Goal: Navigation & Orientation: Find specific page/section

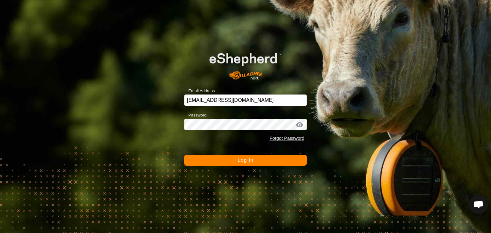
drag, startPoint x: 0, startPoint y: 0, endPoint x: 244, endPoint y: 158, distance: 290.2
click at [244, 158] on button "Log In" at bounding box center [245, 160] width 123 height 11
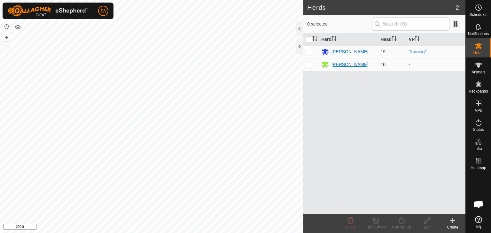
click at [366, 65] on div "[PERSON_NAME]" at bounding box center [348, 65] width 54 height 8
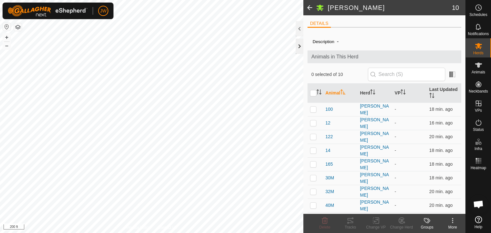
click at [298, 46] on div at bounding box center [300, 46] width 8 height 15
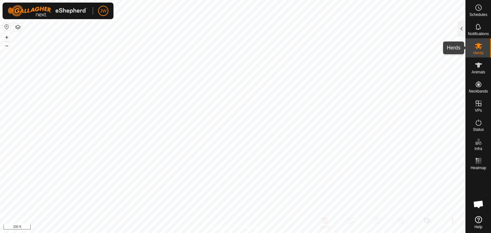
click at [477, 48] on icon at bounding box center [478, 46] width 8 height 8
click at [461, 27] on div at bounding box center [462, 28] width 8 height 15
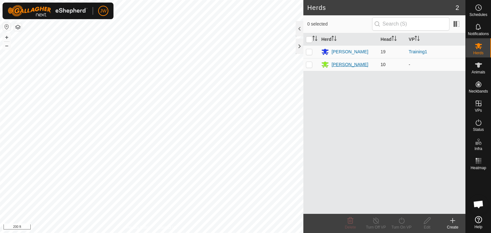
click at [347, 65] on div "[PERSON_NAME]" at bounding box center [349, 64] width 37 height 7
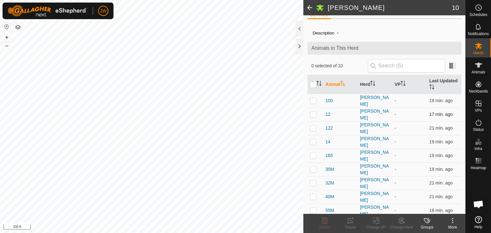
scroll to position [16, 0]
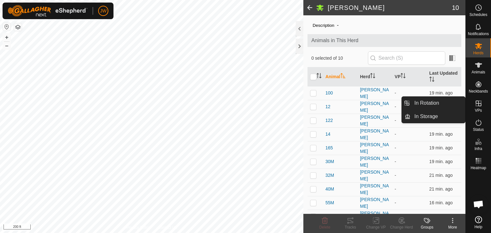
click at [477, 103] on icon at bounding box center [478, 104] width 8 height 8
click at [433, 104] on link "In Rotation" at bounding box center [437, 103] width 55 height 13
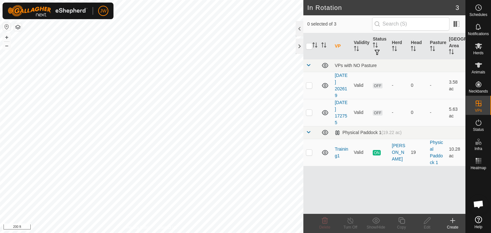
click at [478, 220] on icon at bounding box center [478, 219] width 7 height 7
click at [299, 43] on div at bounding box center [300, 46] width 8 height 15
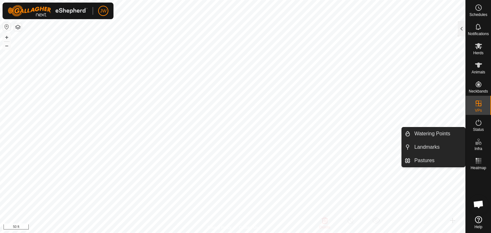
click at [478, 143] on icon at bounding box center [478, 142] width 8 height 8
click at [424, 160] on link "Pastures" at bounding box center [437, 160] width 55 height 13
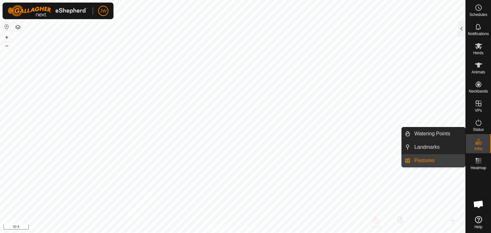
click at [424, 160] on link "Pastures" at bounding box center [437, 160] width 55 height 13
click at [426, 149] on link "Landmarks" at bounding box center [437, 147] width 55 height 13
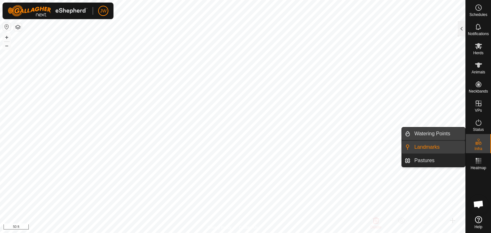
click at [428, 133] on link "Watering Points" at bounding box center [437, 133] width 55 height 13
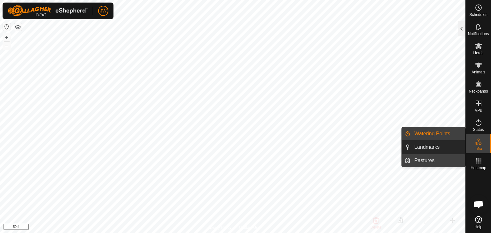
click at [428, 160] on link "Pastures" at bounding box center [437, 160] width 55 height 13
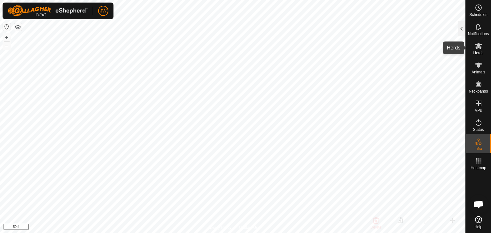
click at [481, 47] on icon at bounding box center [478, 46] width 7 height 6
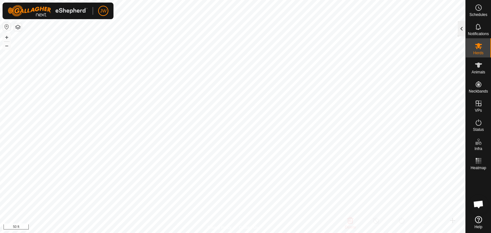
click at [463, 33] on div at bounding box center [462, 28] width 8 height 15
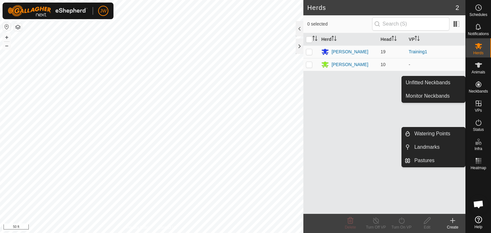
click at [476, 144] on icon at bounding box center [478, 142] width 8 height 8
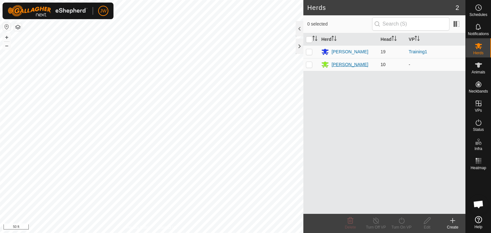
click at [339, 65] on div "[PERSON_NAME]" at bounding box center [349, 64] width 37 height 7
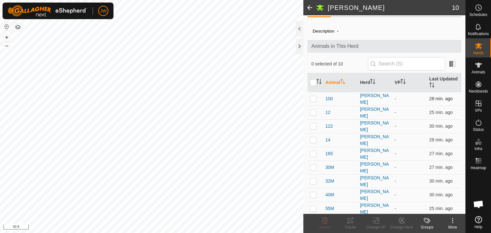
scroll to position [16, 0]
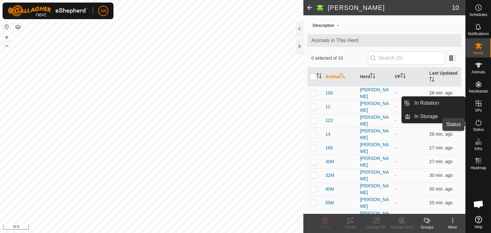
click at [478, 124] on icon at bounding box center [478, 123] width 8 height 8
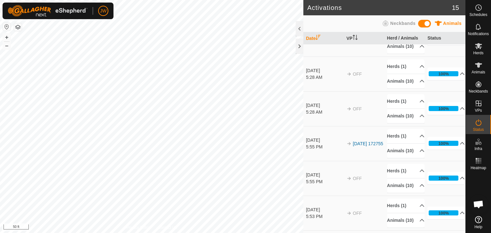
scroll to position [96, 0]
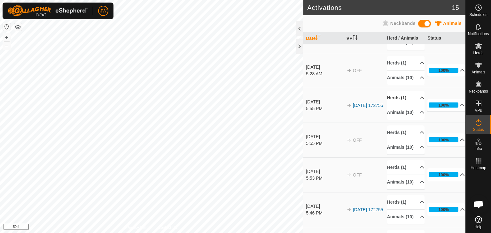
click at [414, 105] on p-accordion-header "Herds (1)" at bounding box center [405, 98] width 37 height 14
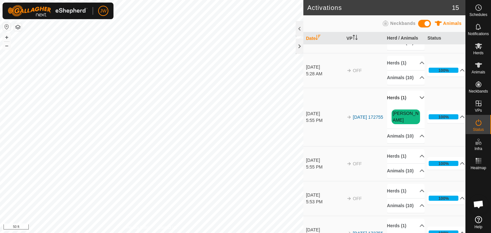
click at [414, 105] on p-accordion-header "Herds (1)" at bounding box center [405, 98] width 37 height 14
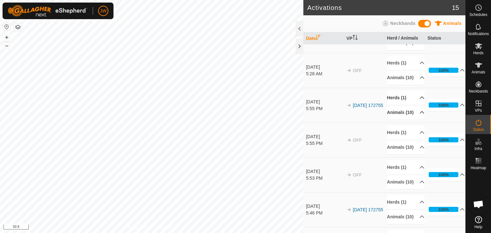
click at [414, 120] on p-accordion-header "Animals (10)" at bounding box center [405, 112] width 37 height 14
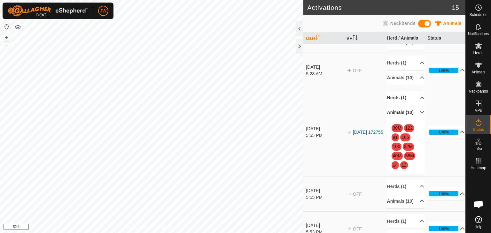
click at [414, 120] on p-accordion-header "Animals (10)" at bounding box center [405, 112] width 37 height 14
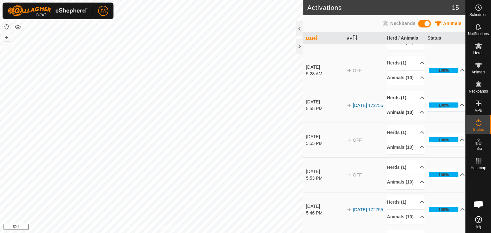
click at [453, 112] on p-accordion-header "100%" at bounding box center [445, 105] width 37 height 13
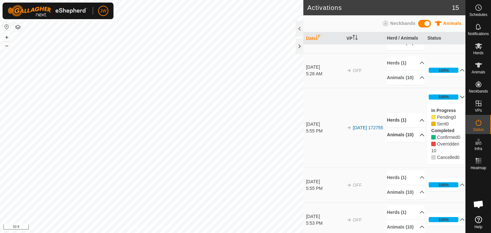
click at [454, 104] on p-accordion-header "100%" at bounding box center [445, 97] width 37 height 13
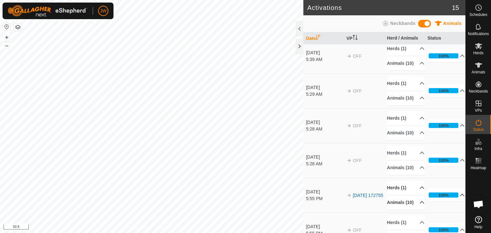
scroll to position [0, 0]
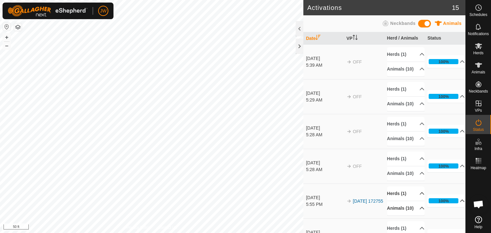
click at [398, 22] on span "Neckbands" at bounding box center [402, 23] width 25 height 5
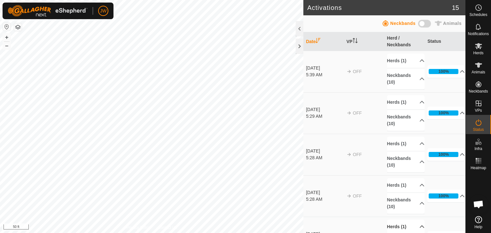
click at [454, 25] on span "Animals" at bounding box center [452, 23] width 19 height 5
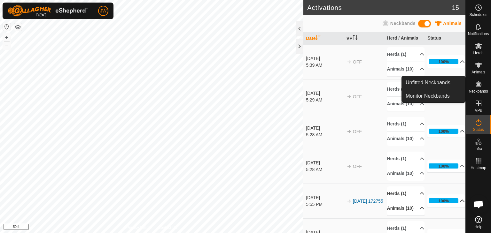
click at [477, 83] on icon at bounding box center [478, 85] width 8 height 8
click at [432, 96] on link "Monitor Neckbands" at bounding box center [433, 96] width 63 height 13
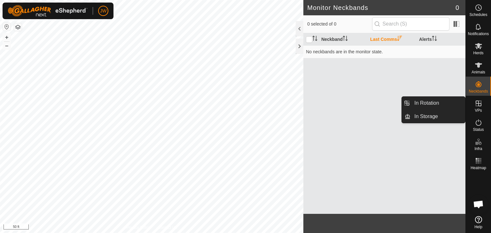
click at [479, 104] on icon at bounding box center [478, 104] width 8 height 8
click at [439, 101] on link "In Rotation" at bounding box center [437, 103] width 55 height 13
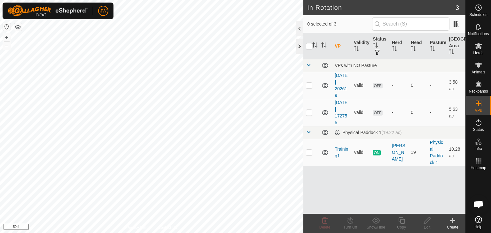
click at [298, 44] on div at bounding box center [300, 46] width 8 height 15
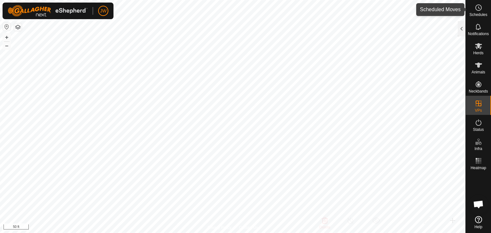
click at [479, 7] on icon at bounding box center [478, 8] width 8 height 8
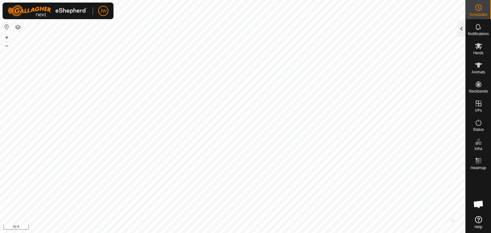
click at [461, 27] on div at bounding box center [462, 28] width 8 height 15
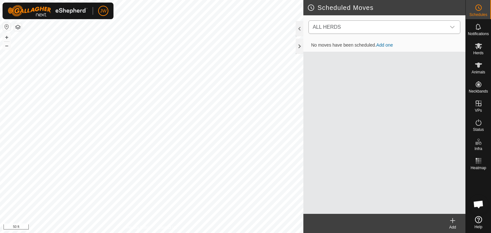
click at [454, 25] on icon "dropdown trigger" at bounding box center [452, 27] width 5 height 5
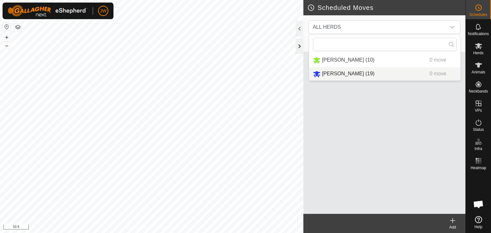
click at [300, 48] on div at bounding box center [300, 46] width 8 height 15
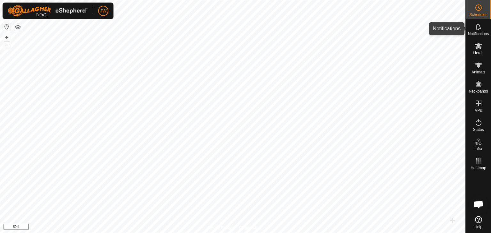
click at [477, 27] on icon at bounding box center [478, 27] width 8 height 8
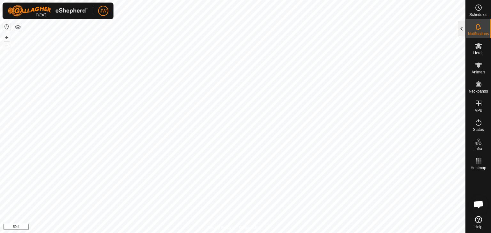
click at [463, 28] on div at bounding box center [462, 28] width 8 height 15
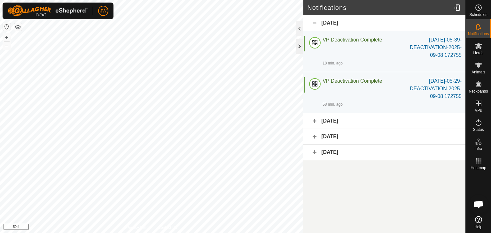
click at [298, 46] on div at bounding box center [300, 46] width 8 height 15
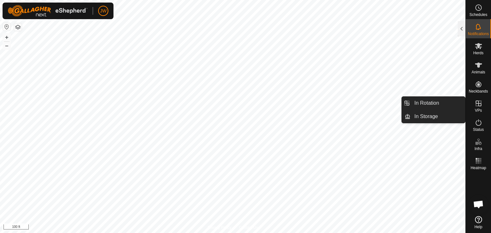
click at [478, 103] on icon at bounding box center [478, 104] width 8 height 8
click at [437, 103] on link "In Rotation" at bounding box center [437, 103] width 55 height 13
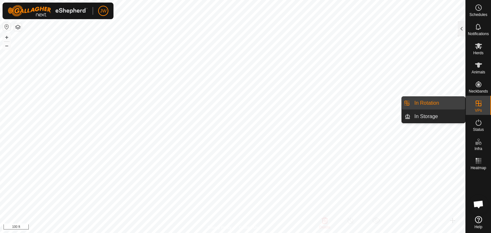
click at [427, 103] on link "In Rotation" at bounding box center [437, 103] width 55 height 13
click at [427, 118] on link "In Storage" at bounding box center [437, 116] width 55 height 13
click at [428, 102] on link "In Rotation" at bounding box center [437, 103] width 55 height 13
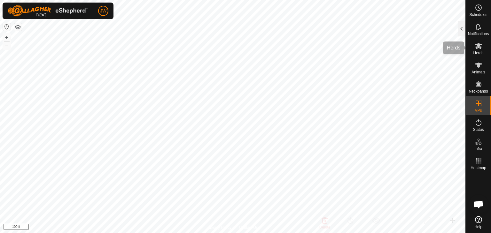
click at [478, 48] on icon at bounding box center [478, 46] width 7 height 6
click at [474, 48] on icon at bounding box center [478, 46] width 8 height 8
click at [463, 31] on div at bounding box center [462, 28] width 8 height 15
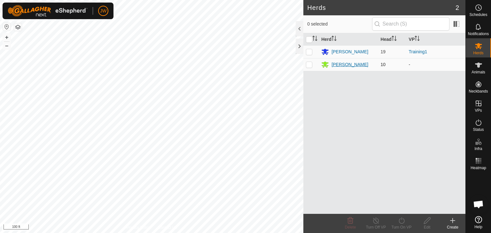
click at [338, 64] on div "[PERSON_NAME]" at bounding box center [349, 64] width 37 height 7
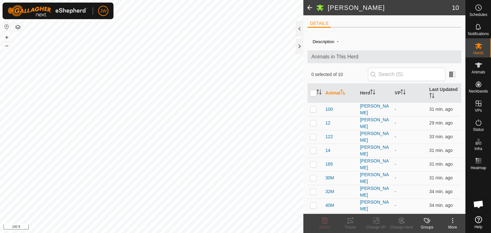
click at [308, 5] on span at bounding box center [309, 7] width 13 height 15
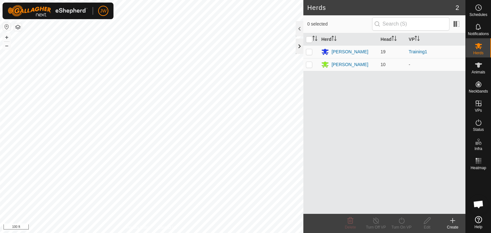
click at [298, 45] on div at bounding box center [300, 46] width 8 height 15
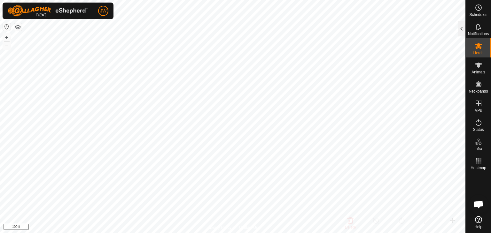
click at [17, 28] on button "button" at bounding box center [18, 27] width 8 height 8
click at [478, 7] on icon at bounding box center [478, 8] width 1 height 2
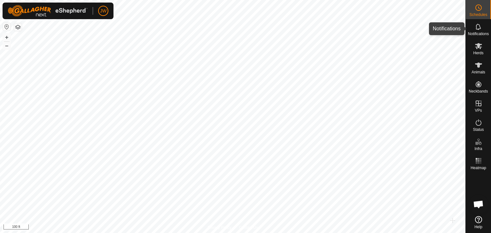
click at [466, 27] on div "Notifications" at bounding box center [478, 28] width 25 height 19
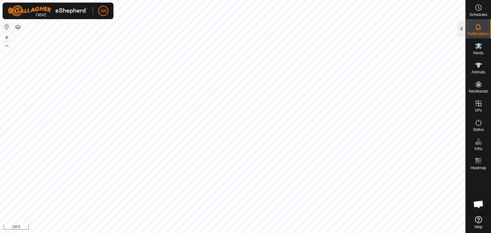
click at [462, 29] on div at bounding box center [462, 28] width 8 height 15
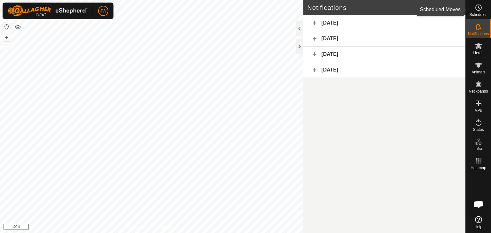
click at [478, 7] on icon at bounding box center [478, 8] width 1 height 2
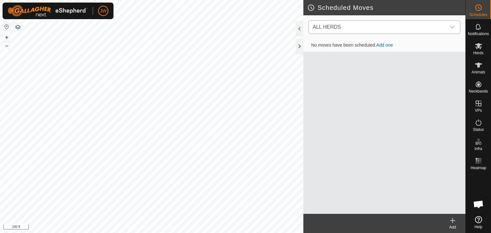
click at [452, 27] on icon "dropdown trigger" at bounding box center [452, 27] width 5 height 5
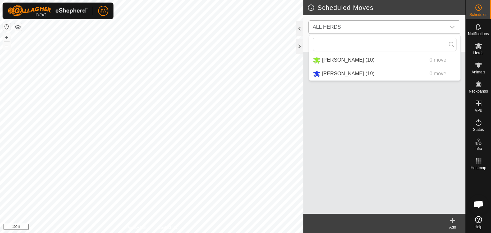
click at [320, 57] on li "[PERSON_NAME] (10) 0 move" at bounding box center [384, 60] width 151 height 13
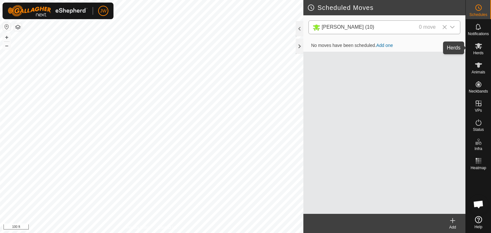
click at [478, 46] on icon at bounding box center [478, 46] width 7 height 6
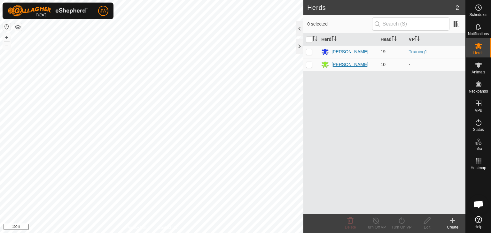
click at [347, 66] on div "[PERSON_NAME]" at bounding box center [349, 64] width 37 height 7
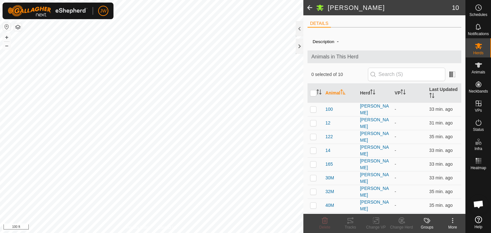
click at [320, 23] on li "DETAILS" at bounding box center [318, 24] width 23 height 8
click at [298, 45] on div at bounding box center [300, 46] width 8 height 15
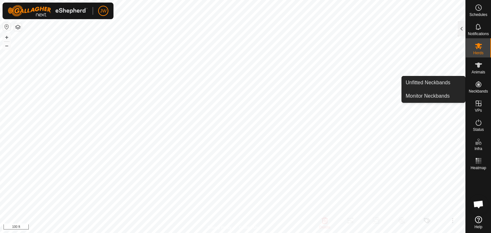
drag, startPoint x: 466, startPoint y: 80, endPoint x: 477, endPoint y: 85, distance: 11.4
click at [477, 85] on icon at bounding box center [478, 84] width 6 height 6
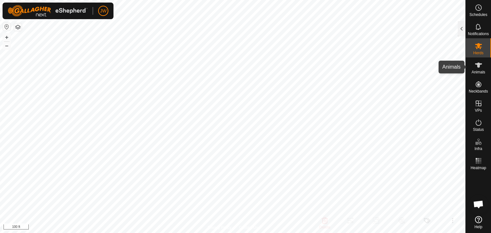
click at [480, 67] on icon at bounding box center [478, 65] width 8 height 8
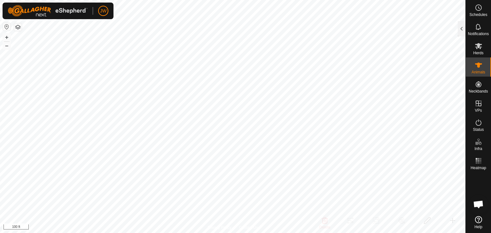
click at [480, 67] on icon at bounding box center [478, 65] width 8 height 8
click at [479, 65] on icon at bounding box center [478, 65] width 7 height 5
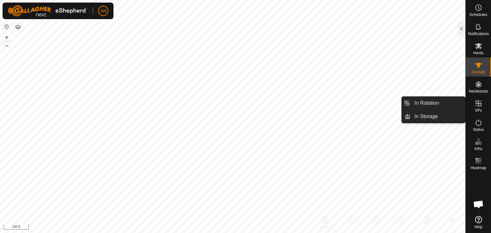
click at [478, 103] on icon at bounding box center [478, 104] width 6 height 6
click at [436, 104] on link "In Rotation" at bounding box center [437, 103] width 55 height 13
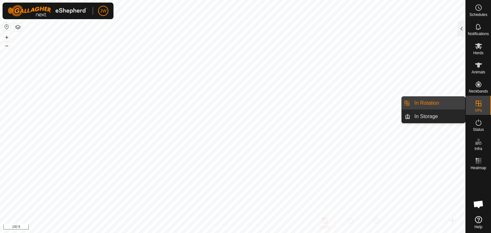
click at [436, 103] on link "In Rotation" at bounding box center [437, 103] width 55 height 13
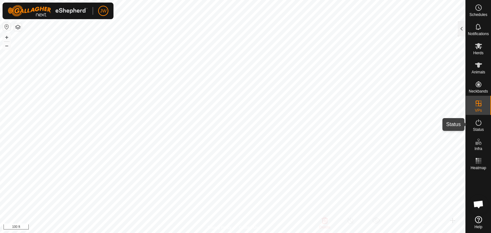
click at [479, 123] on icon at bounding box center [478, 123] width 8 height 8
click at [461, 28] on div at bounding box center [462, 28] width 8 height 15
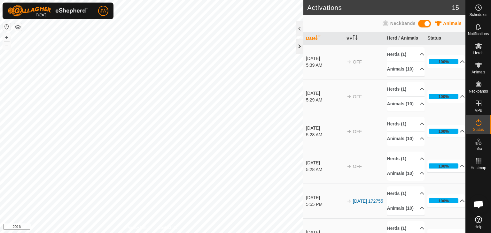
click at [298, 44] on div at bounding box center [300, 46] width 8 height 15
